Goal: Task Accomplishment & Management: Use online tool/utility

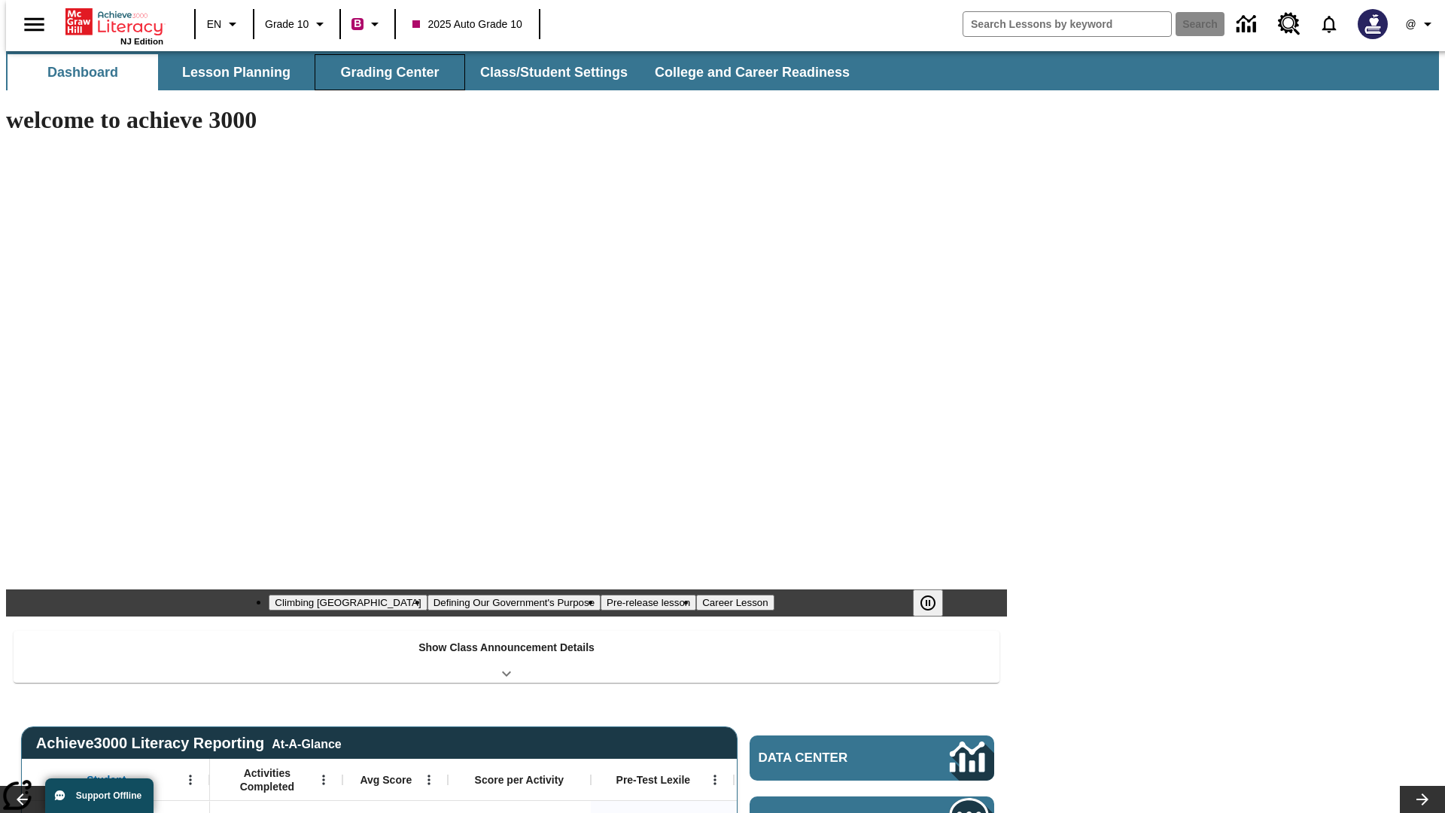
click at [384, 72] on button "Grading Center" at bounding box center [390, 72] width 151 height 36
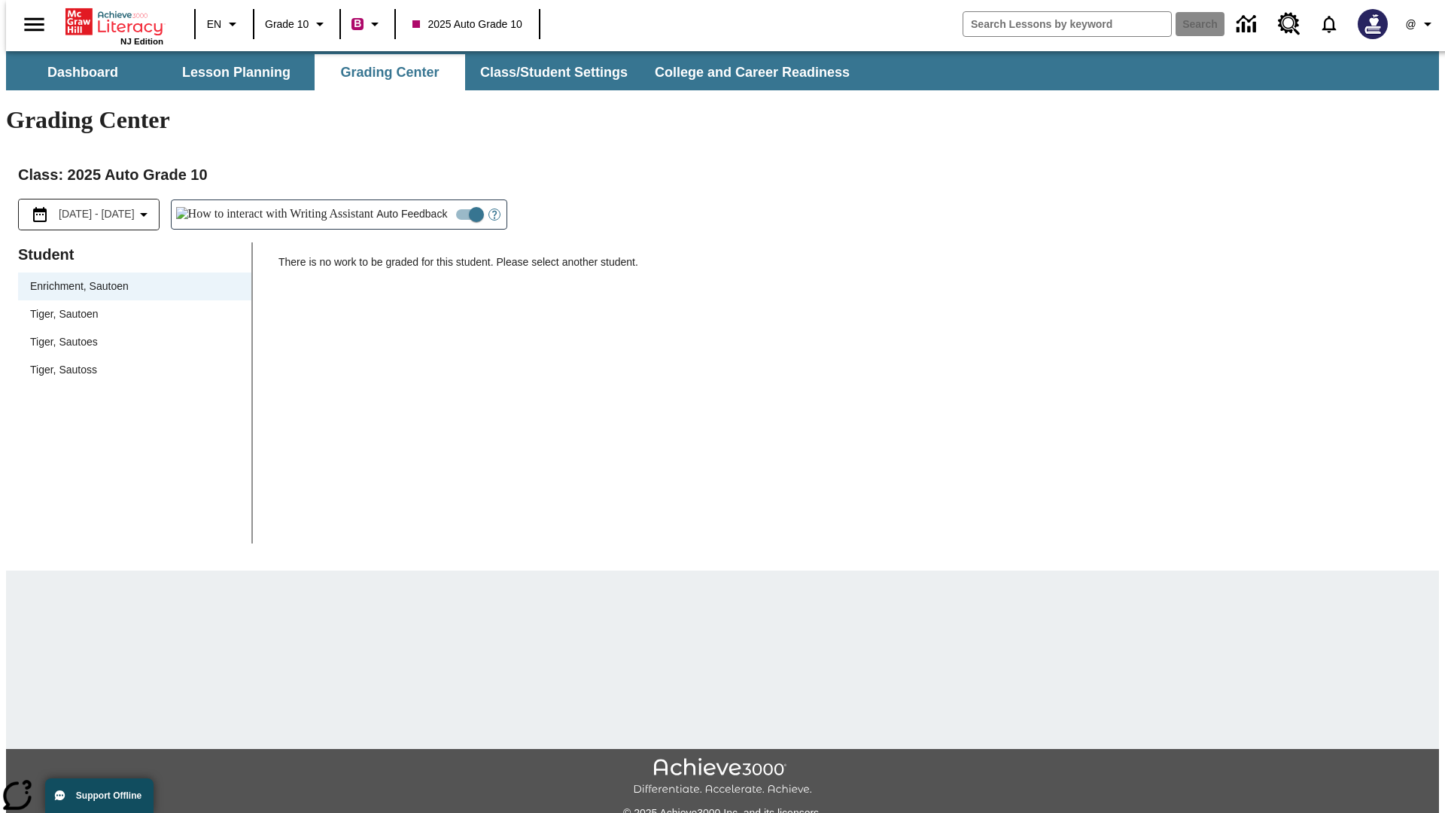
click at [129, 306] on span "Tiger, Sautoen" at bounding box center [134, 314] width 209 height 16
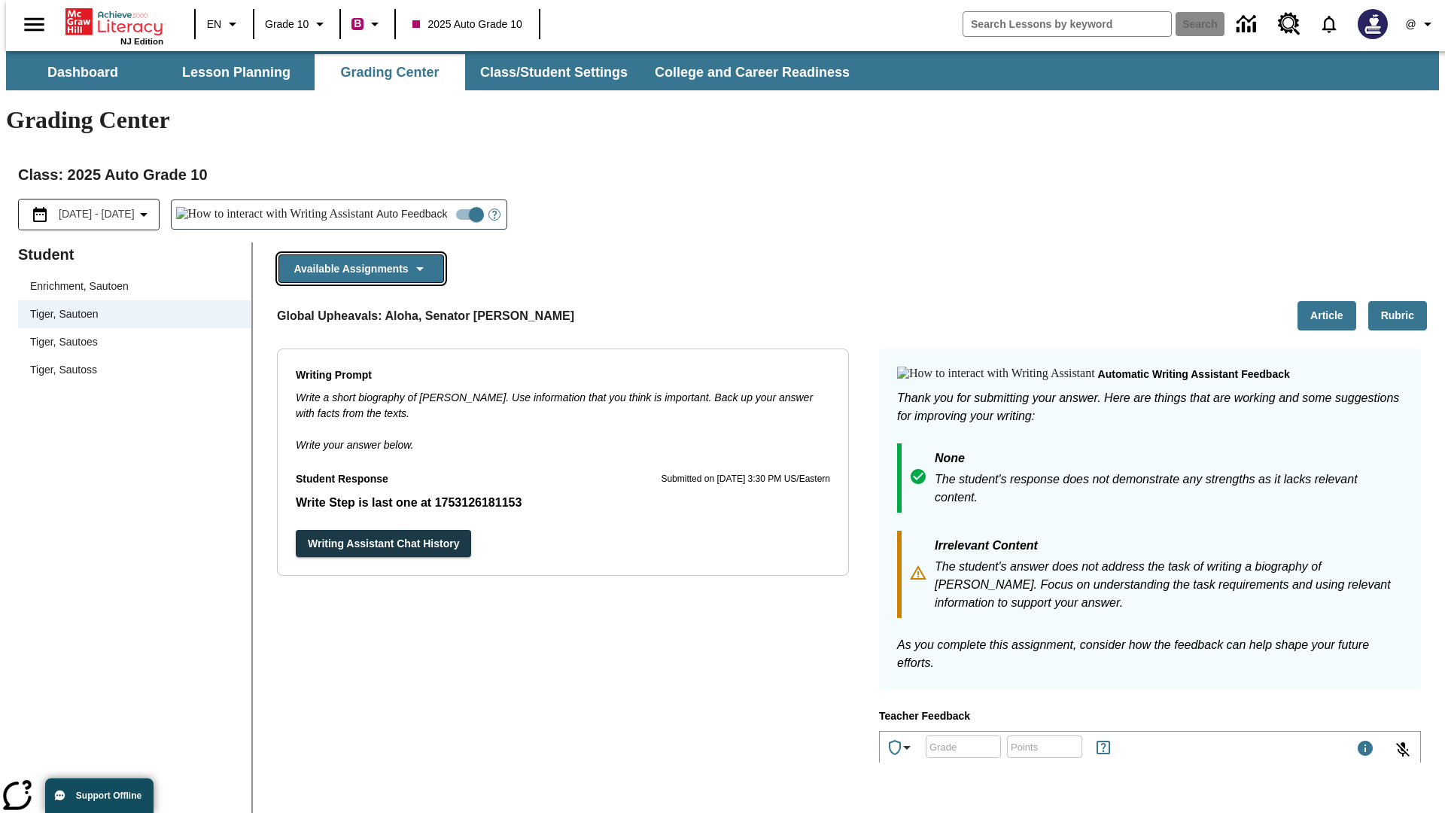
click at [357, 254] on button "Available Assignments" at bounding box center [362, 268] width 166 height 29
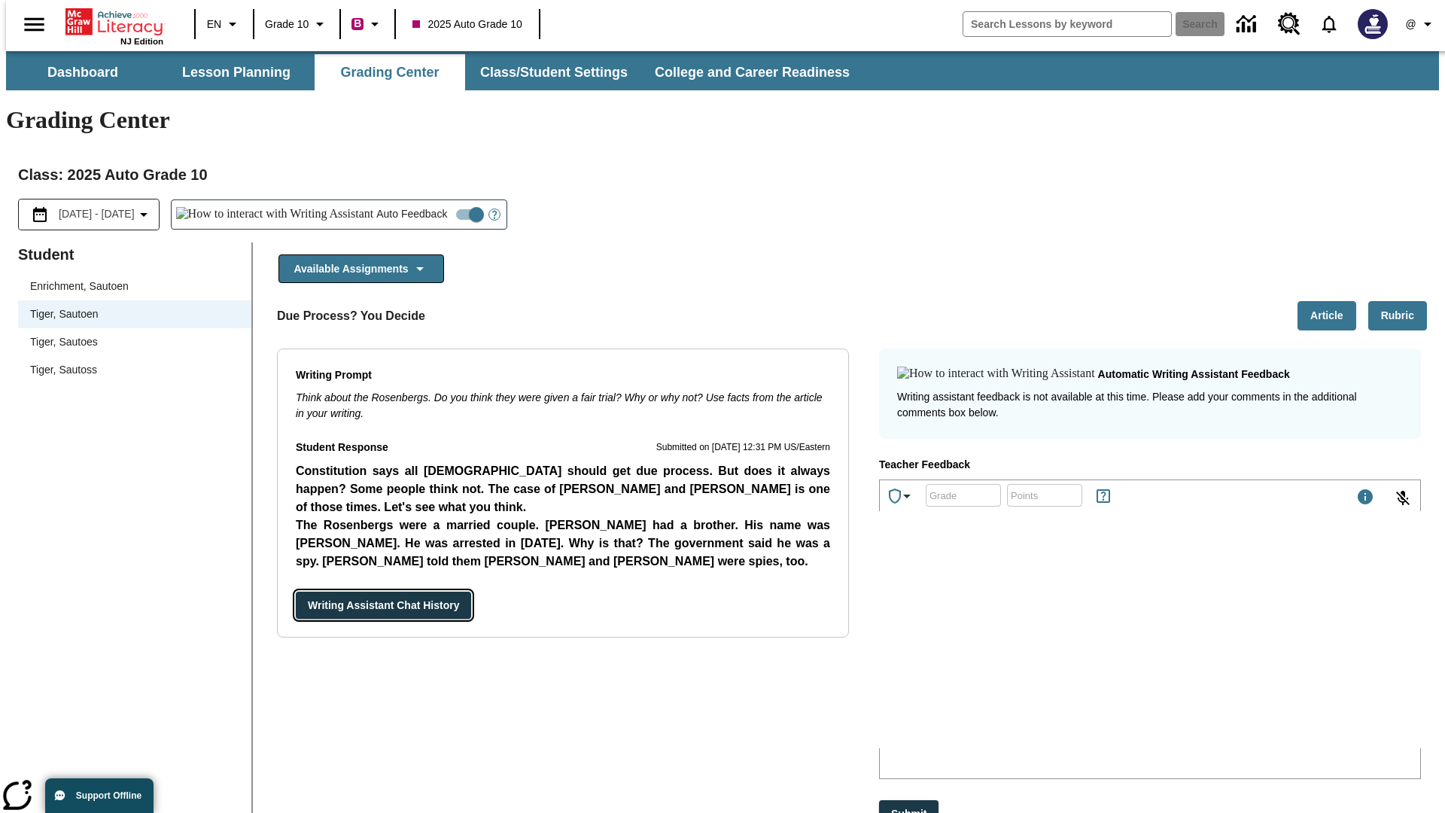
click at [296, 592] on button "Writing Assistant Chat History" at bounding box center [383, 606] width 175 height 28
